Goal: Communication & Community: Answer question/provide support

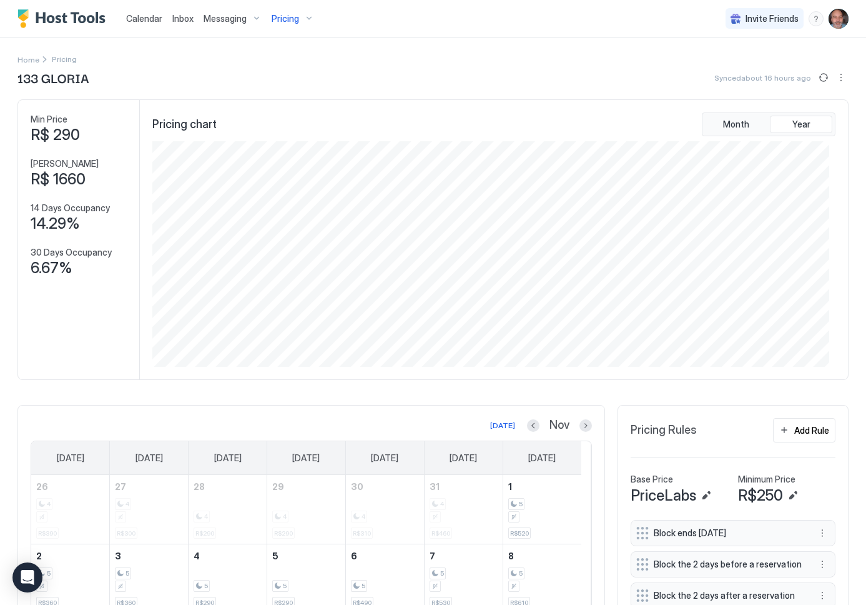
scroll to position [226, 677]
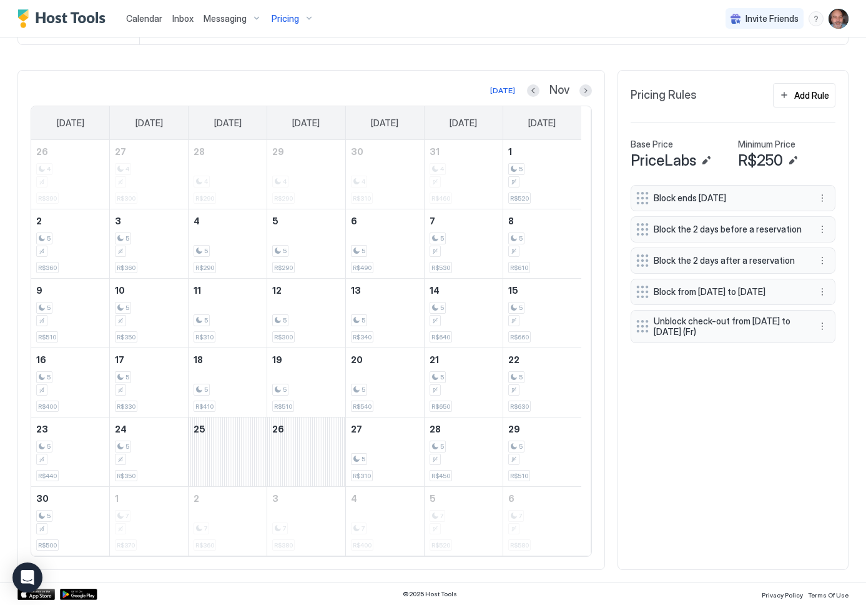
click at [181, 22] on span "Inbox" at bounding box center [182, 18] width 21 height 11
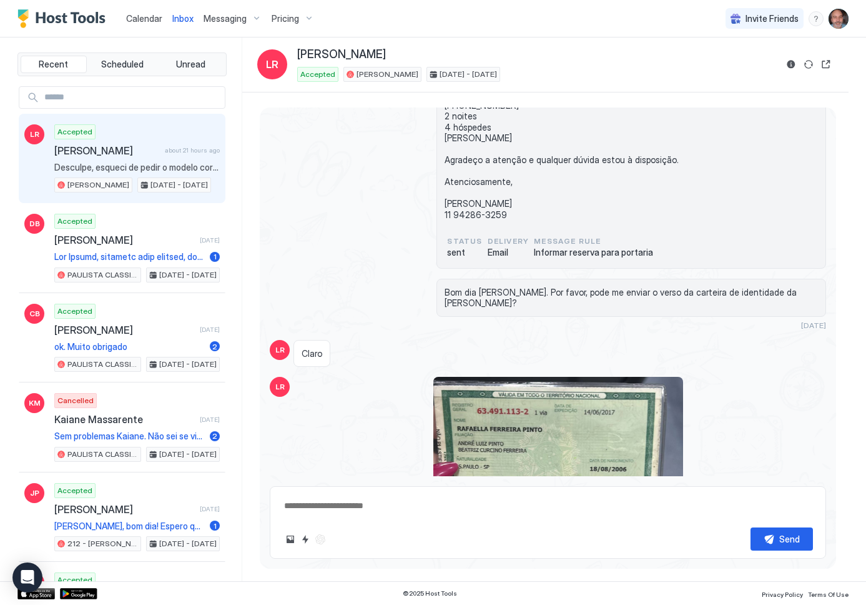
scroll to position [2674, 0]
click at [114, 98] on input "Input Field" at bounding box center [132, 97] width 186 height 21
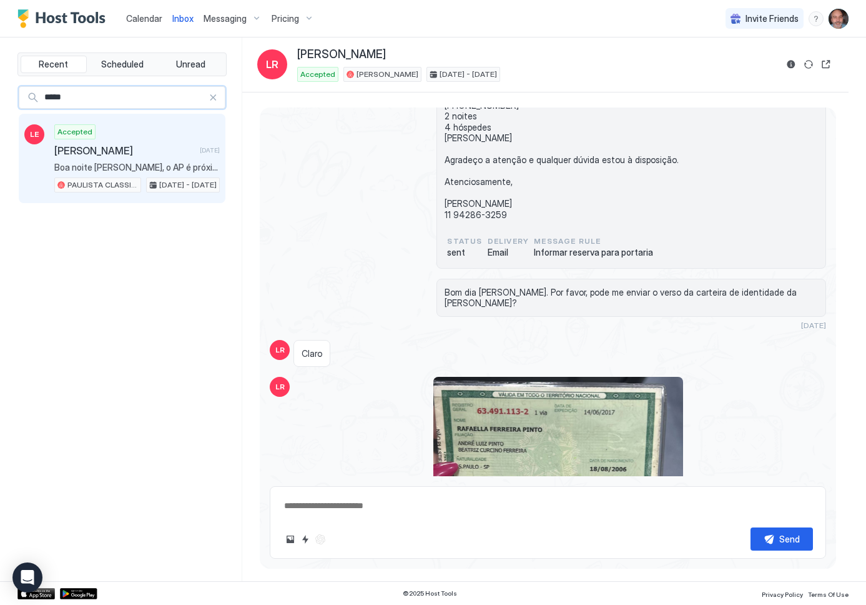
type input "*****"
click at [115, 164] on span "Boa noite [PERSON_NAME], o AP é próximo ao hospital [DATE]?" at bounding box center [137, 167] width 166 height 11
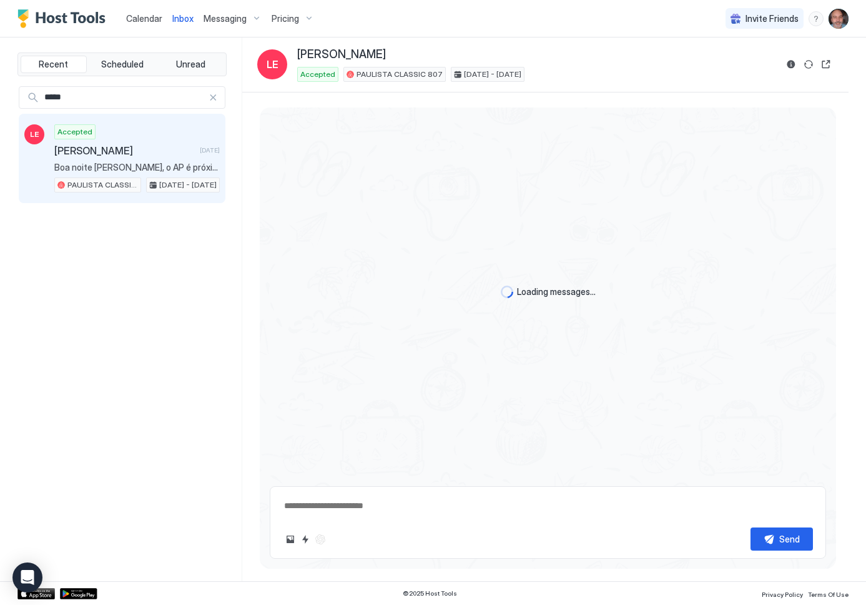
scroll to position [760, 0]
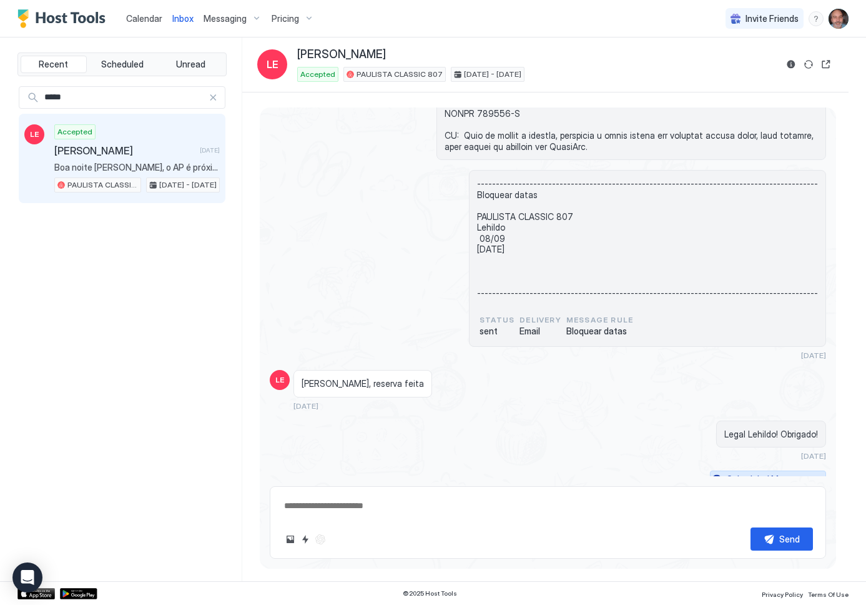
click at [752, 472] on div "Scheduled Messages" at bounding box center [769, 478] width 85 height 13
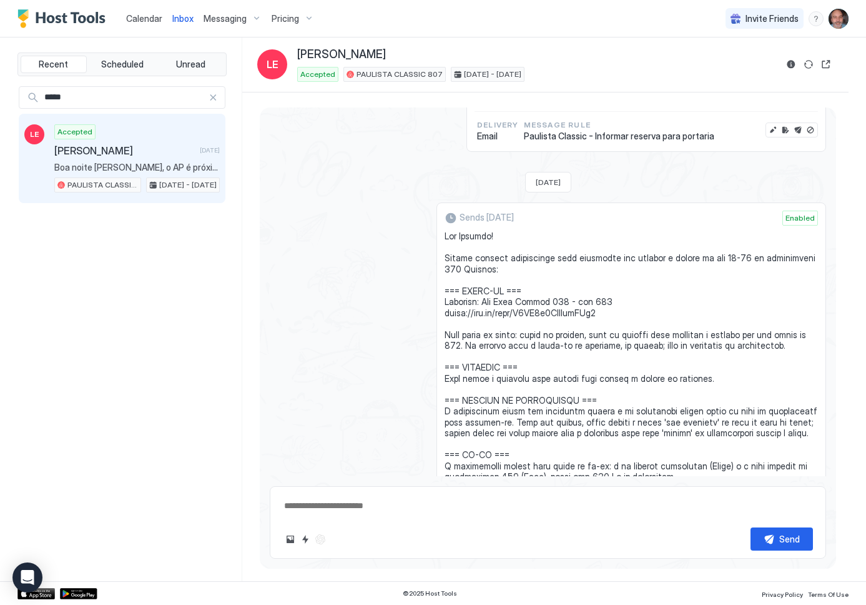
scroll to position [1778, 0]
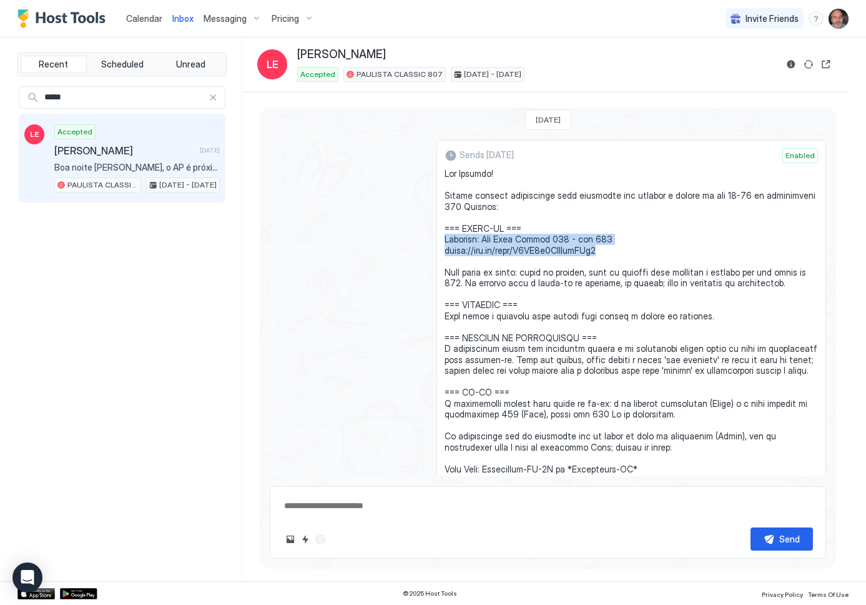
drag, startPoint x: 443, startPoint y: 229, endPoint x: 632, endPoint y: 242, distance: 189.1
click at [632, 242] on span at bounding box center [632, 365] width 374 height 394
copy span "Endereço: [STREET_ADDRESS][PERSON_NAME] [URL][DOMAIN_NAME]"
click at [638, 339] on span at bounding box center [632, 365] width 374 height 394
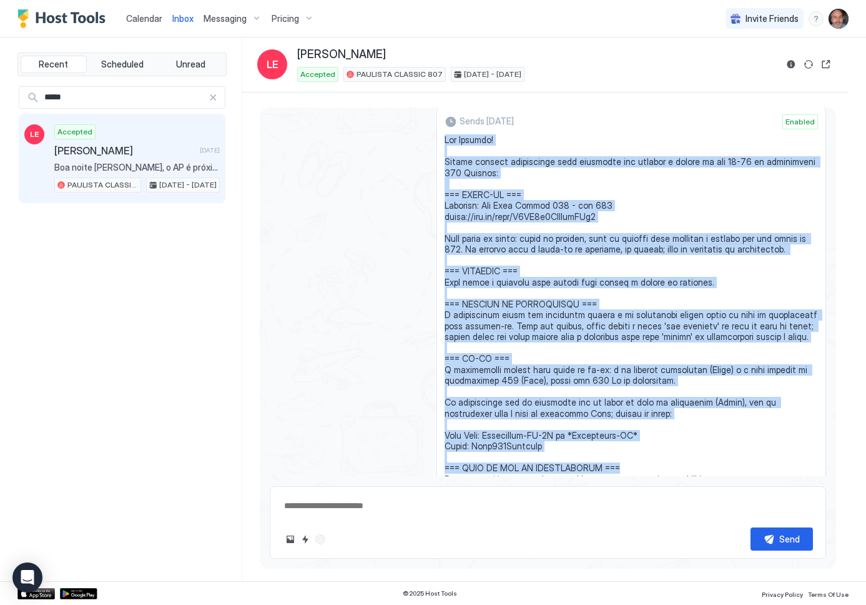
drag, startPoint x: 444, startPoint y: 162, endPoint x: 660, endPoint y: 467, distance: 373.2
click at [660, 467] on span at bounding box center [632, 331] width 374 height 394
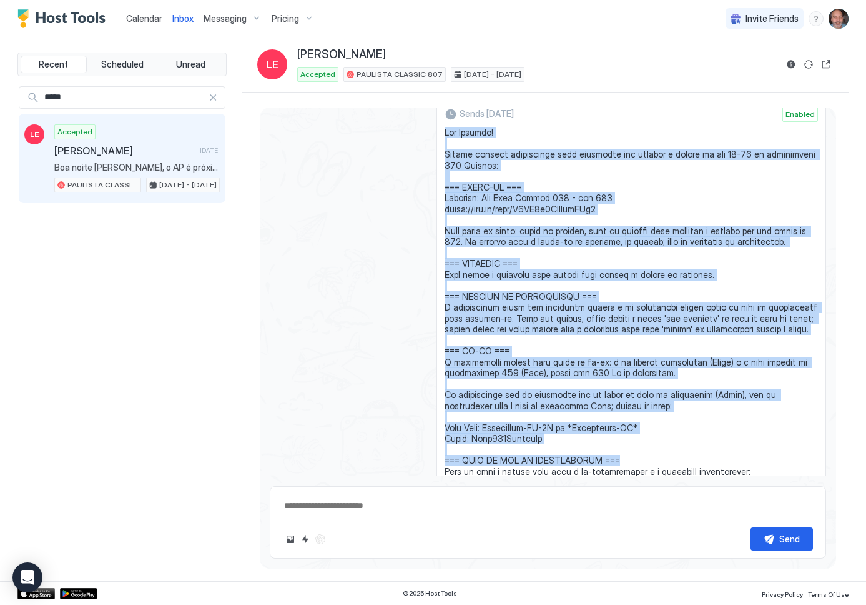
click at [660, 465] on span at bounding box center [632, 324] width 374 height 394
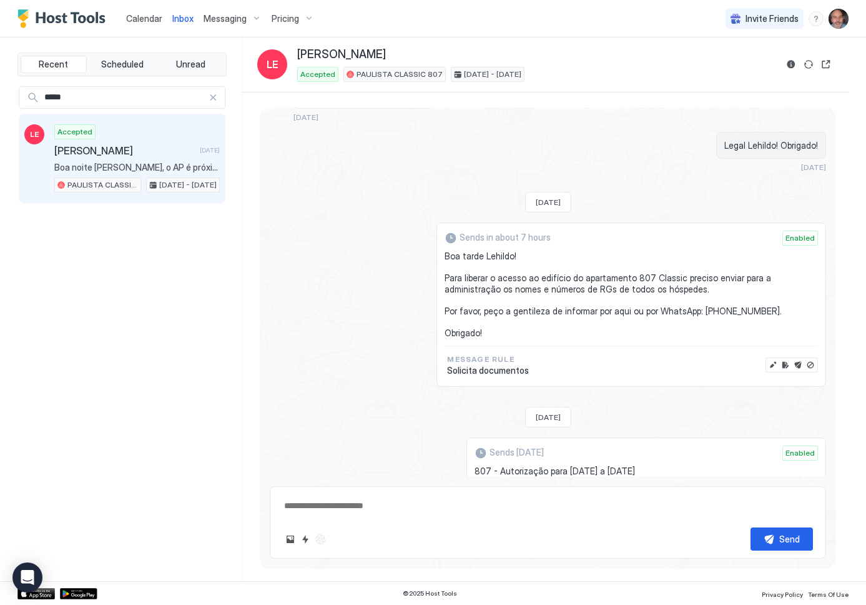
scroll to position [1070, 0]
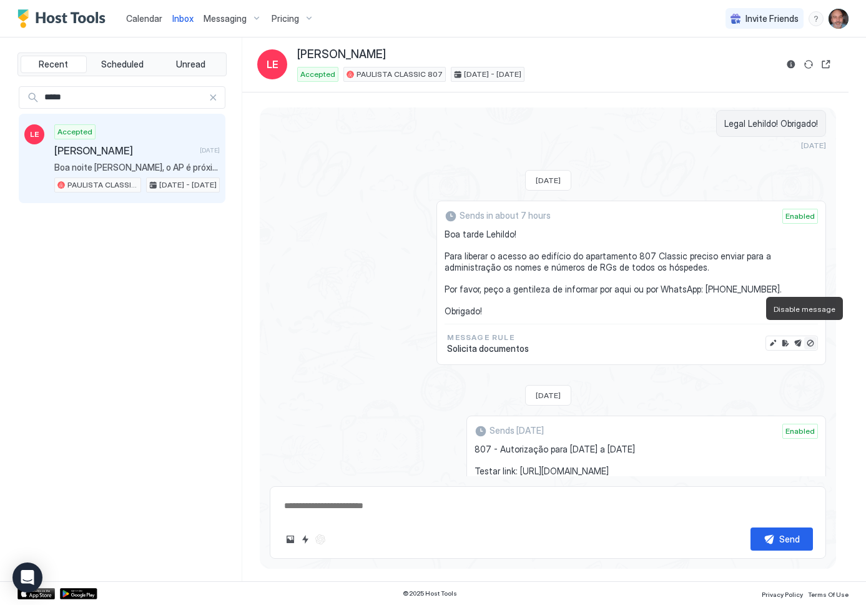
click at [805, 337] on button "Disable message" at bounding box center [811, 343] width 12 height 12
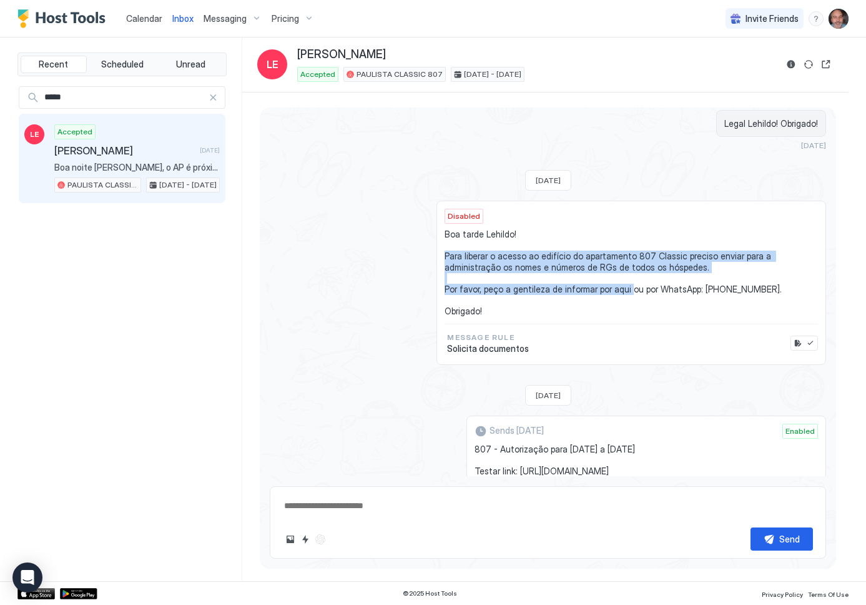
drag, startPoint x: 441, startPoint y: 245, endPoint x: 622, endPoint y: 279, distance: 183.7
click at [622, 279] on div "Disabled Boa tarde Lehildo! Para liberar o acesso ao edifício do apartamento 80…" at bounding box center [632, 283] width 390 height 164
copy span "Para liberar o acesso ao edifício do apartamento 807 Classic preciso enviar par…"
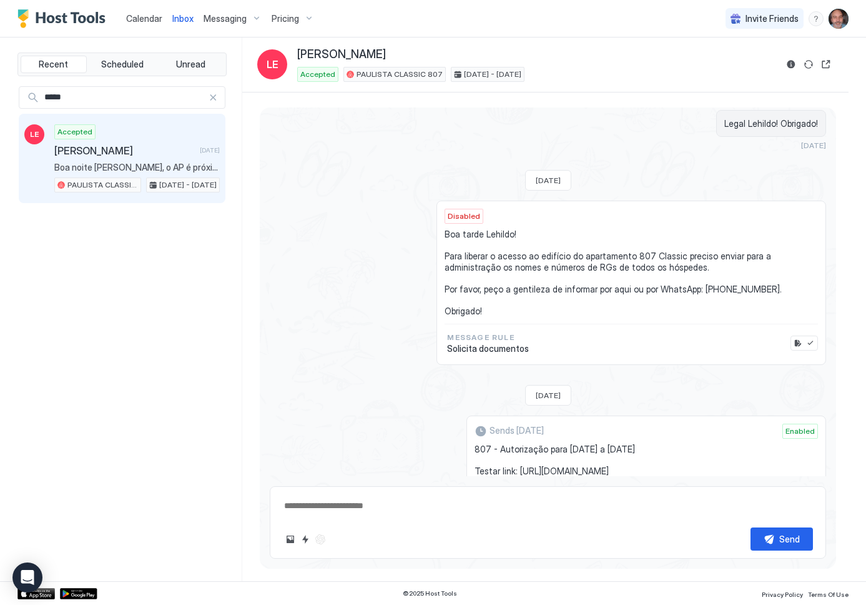
click at [407, 344] on div "Disabled Boa tarde Lehildo! Para liberar o acesso ao edifício do apartamento 80…" at bounding box center [548, 283] width 557 height 164
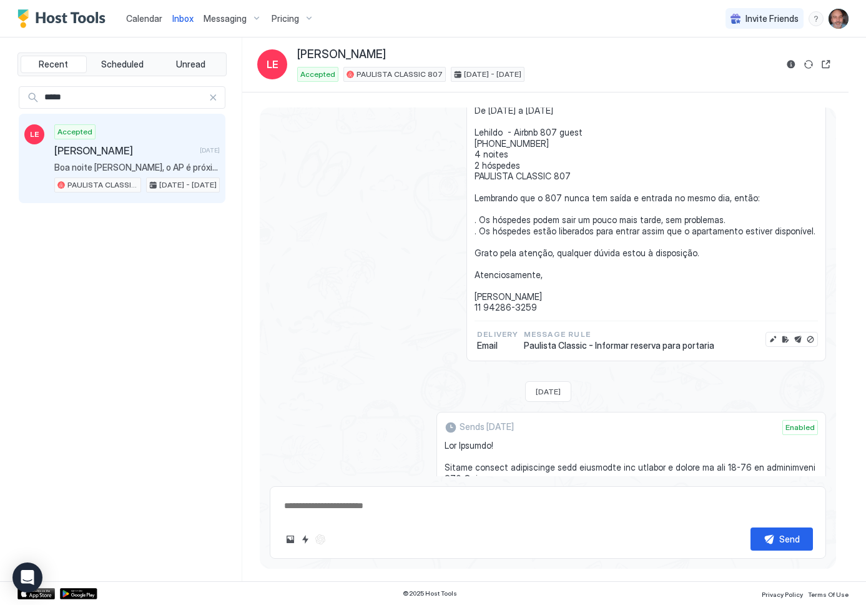
scroll to position [1507, 0]
click at [767, 332] on button "Edit message" at bounding box center [773, 338] width 12 height 12
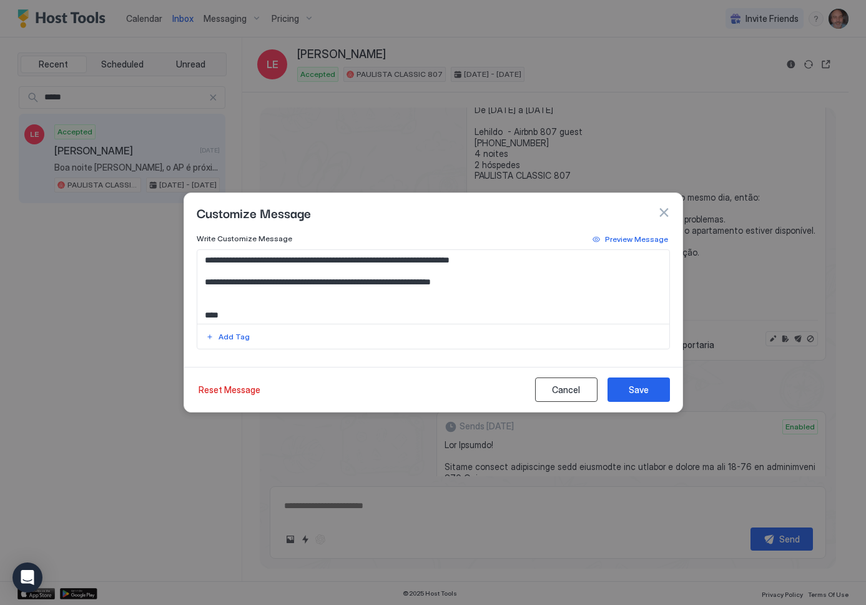
drag, startPoint x: 571, startPoint y: 390, endPoint x: 583, endPoint y: 391, distance: 12.5
click at [572, 391] on div "Cancel" at bounding box center [566, 389] width 28 height 13
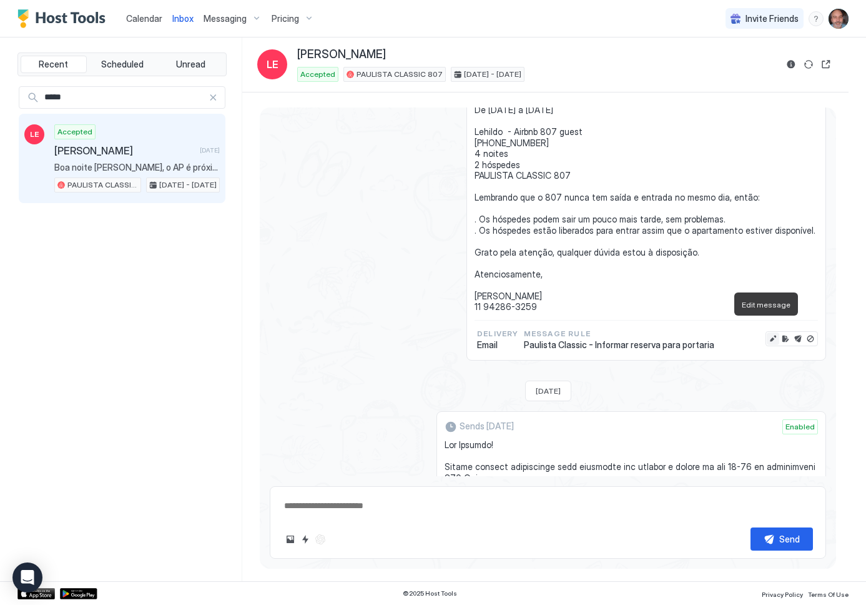
click at [767, 332] on button "Edit message" at bounding box center [773, 338] width 12 height 12
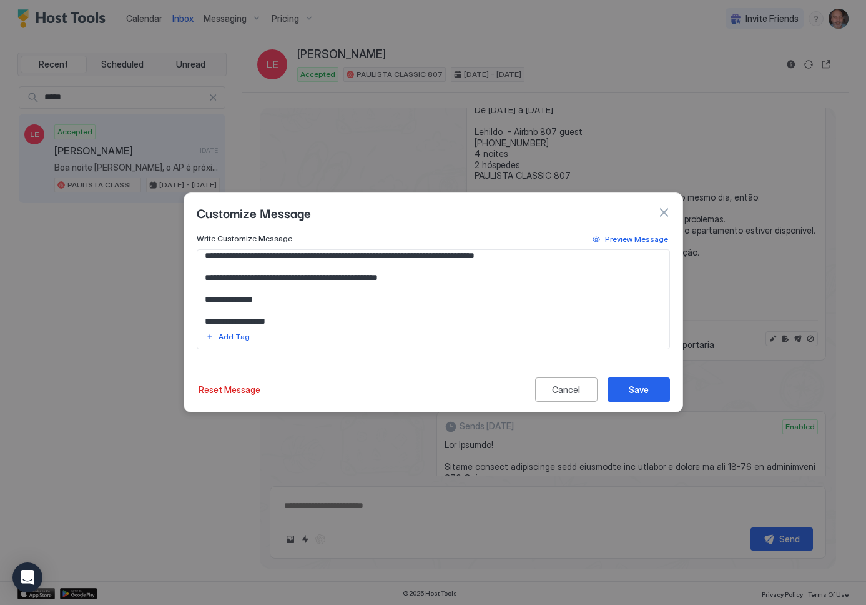
scroll to position [242, 0]
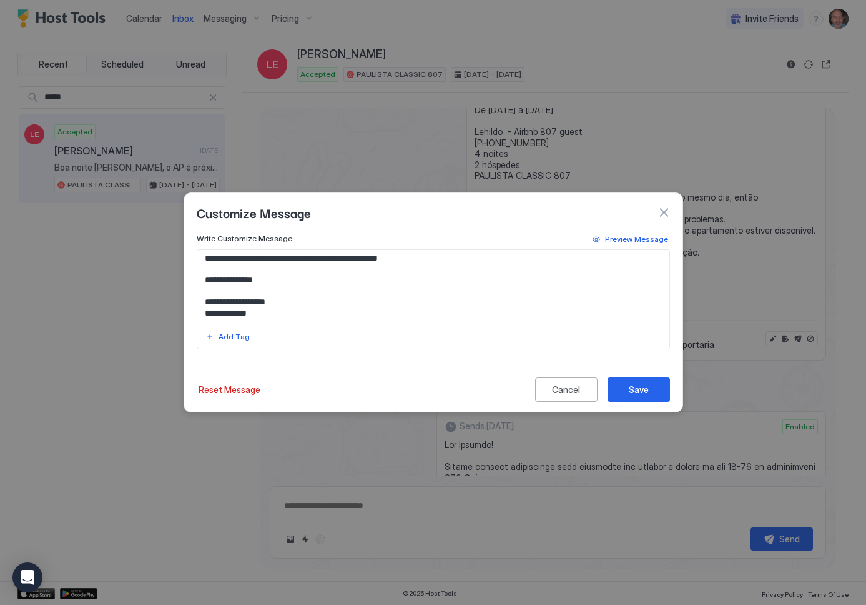
click at [375, 390] on div "Reset Message Cancel Save" at bounding box center [434, 389] width 474 height 24
click at [567, 394] on div "Cancel" at bounding box center [566, 389] width 28 height 13
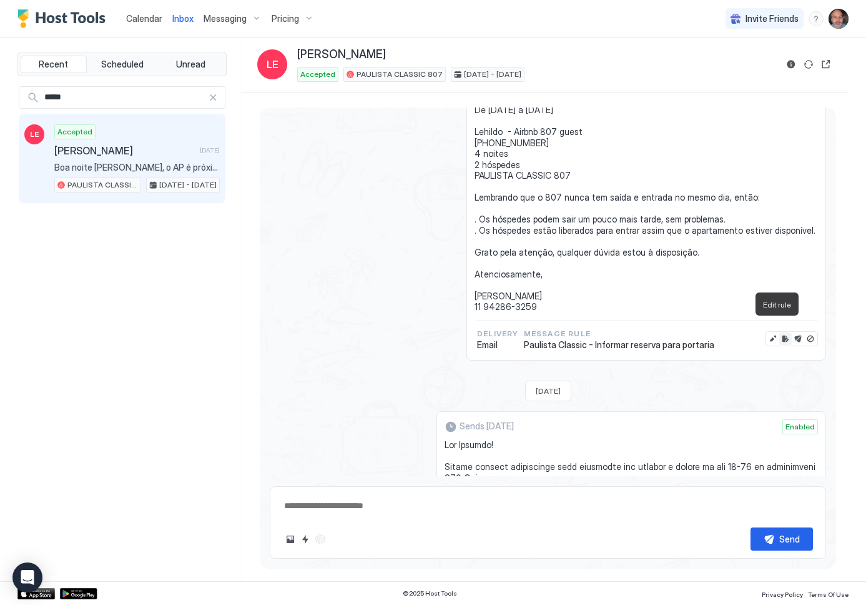
click at [780, 332] on button "Edit rule" at bounding box center [786, 338] width 12 height 12
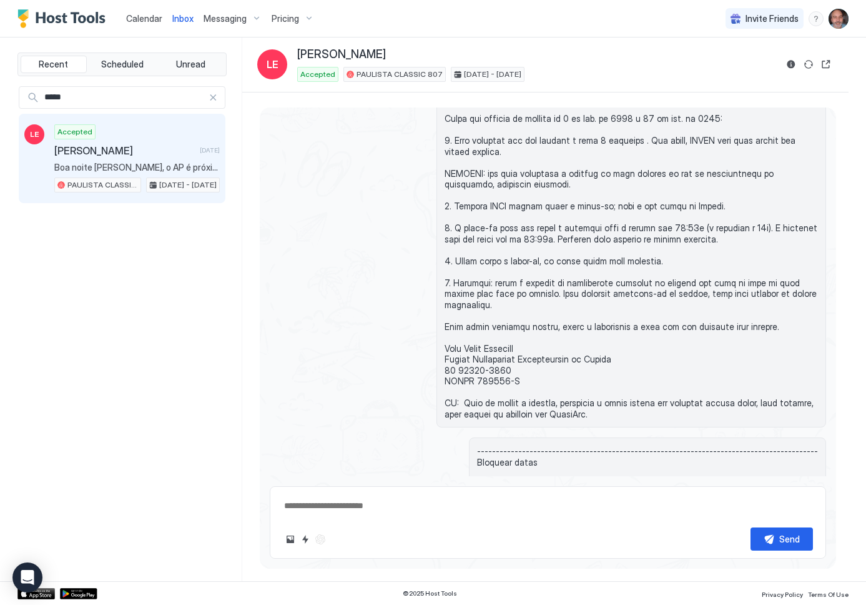
scroll to position [717, 0]
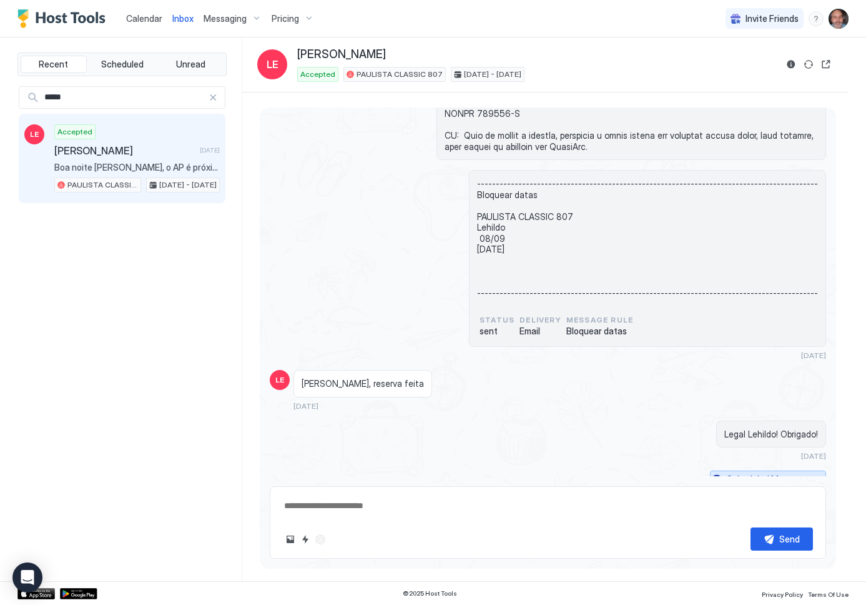
click at [760, 472] on div "Scheduled Messages" at bounding box center [769, 478] width 85 height 13
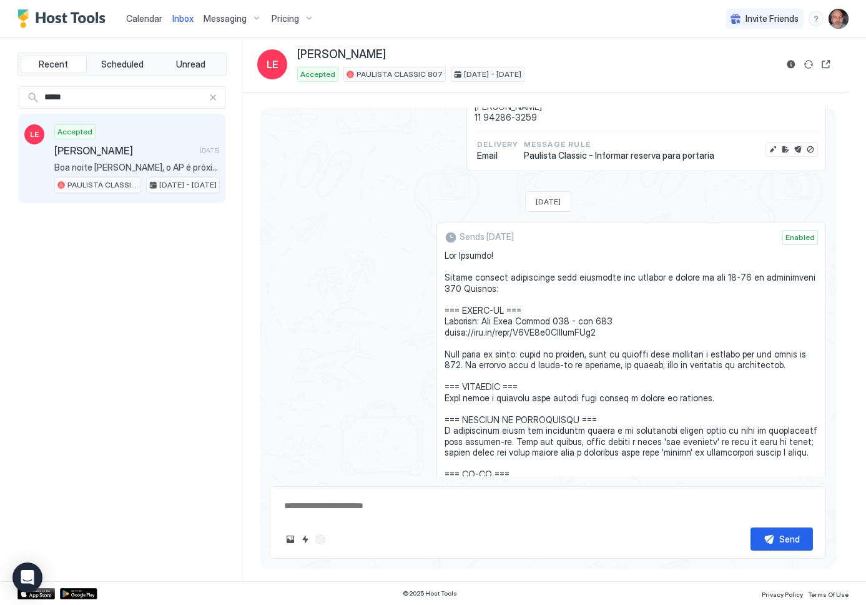
scroll to position [1612, 0]
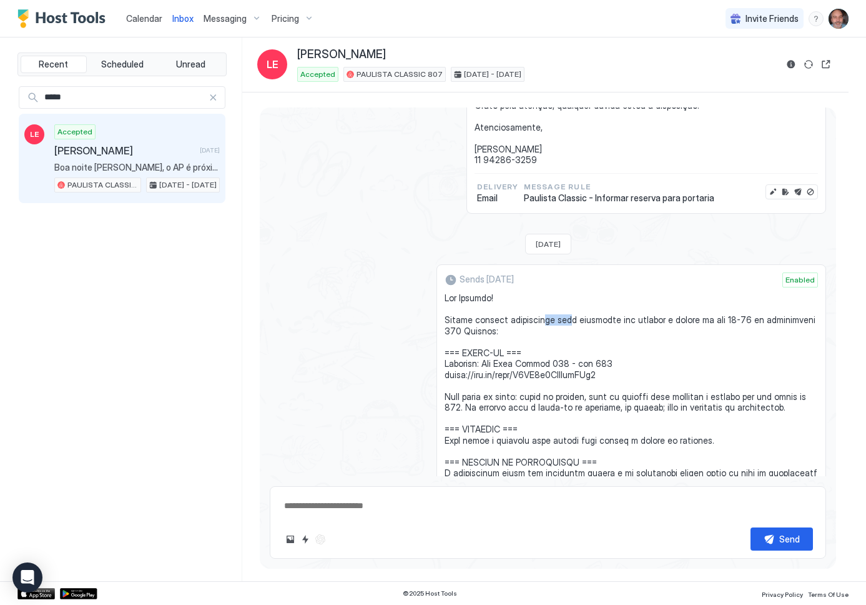
drag, startPoint x: 548, startPoint y: 310, endPoint x: 572, endPoint y: 306, distance: 24.0
click at [572, 306] on span at bounding box center [632, 489] width 374 height 394
drag, startPoint x: 513, startPoint y: 354, endPoint x: 558, endPoint y: 352, distance: 44.4
click at [558, 352] on span at bounding box center [632, 489] width 374 height 394
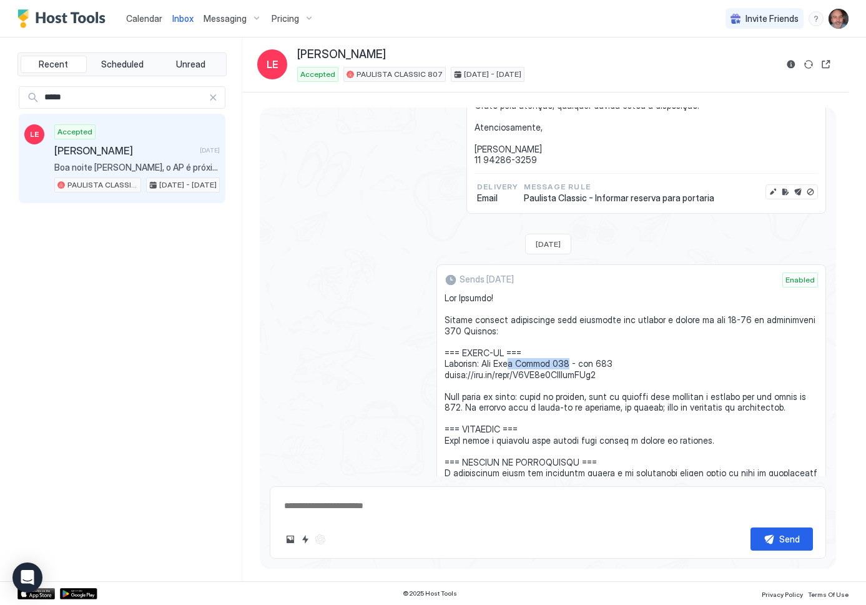
click at [556, 350] on span at bounding box center [632, 489] width 374 height 394
click at [527, 386] on span at bounding box center [632, 489] width 374 height 394
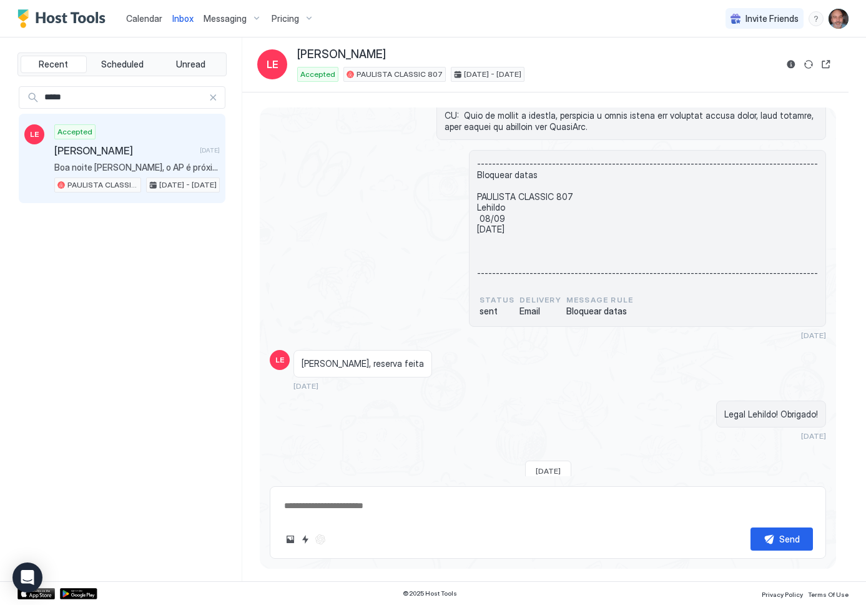
scroll to position [425, 0]
